Goal: Obtain resource: Obtain resource

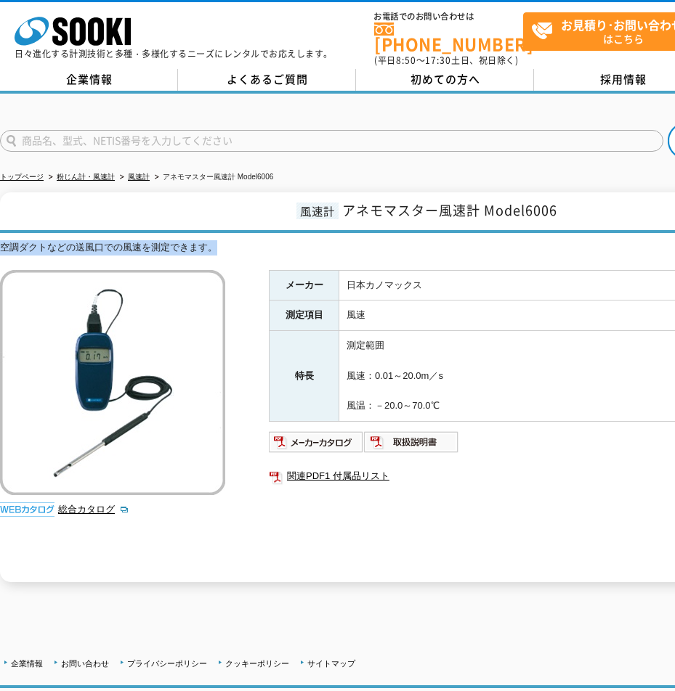
drag, startPoint x: 4, startPoint y: 234, endPoint x: 222, endPoint y: 243, distance: 218.0
click at [222, 243] on div "空調ダクトなどの送風口での風速を測定できます。" at bounding box center [425, 247] width 850 height 15
copy div "空調ダクトなどの送風口での風速を測定できます。"
click at [76, 504] on link "総合カタログ" at bounding box center [93, 509] width 71 height 11
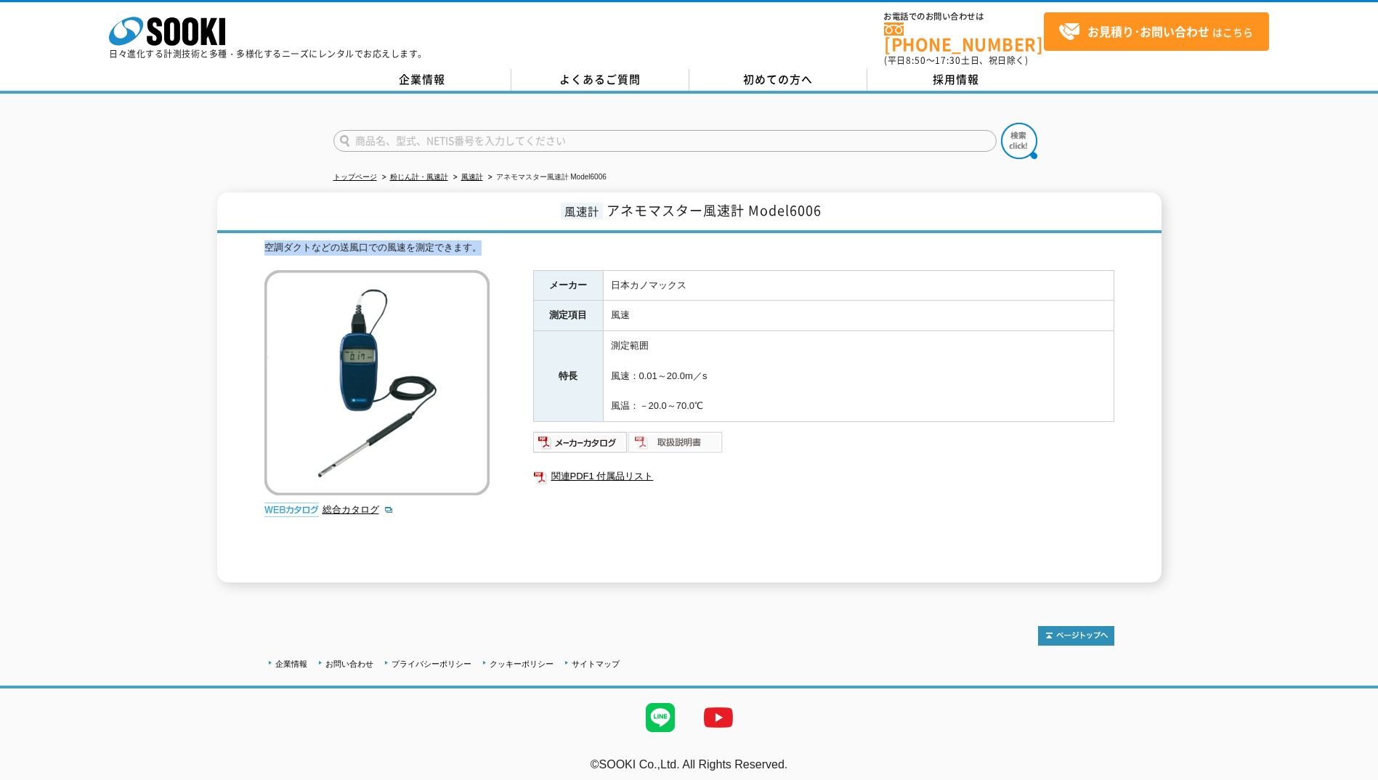
click at [665, 439] on img at bounding box center [675, 442] width 95 height 23
